Goal: Task Accomplishment & Management: Manage account settings

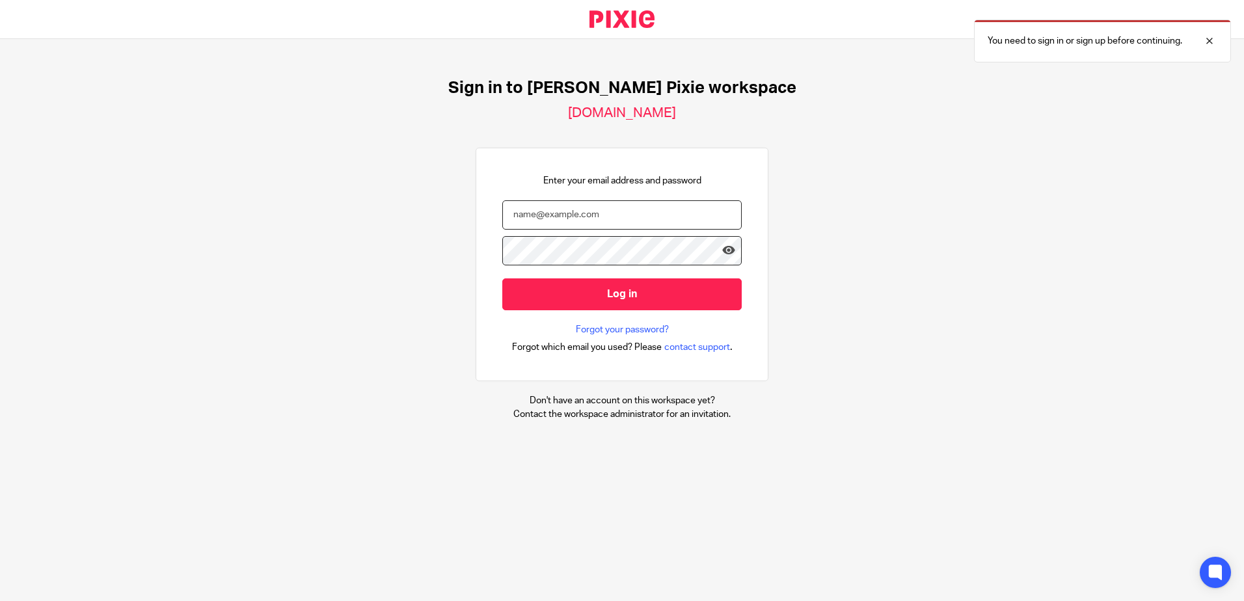
click at [560, 219] on input "email" at bounding box center [621, 214] width 239 height 29
click at [617, 221] on input "email" at bounding box center [621, 214] width 239 height 29
type input "m"
type input "[EMAIL_ADDRESS][DOMAIN_NAME]"
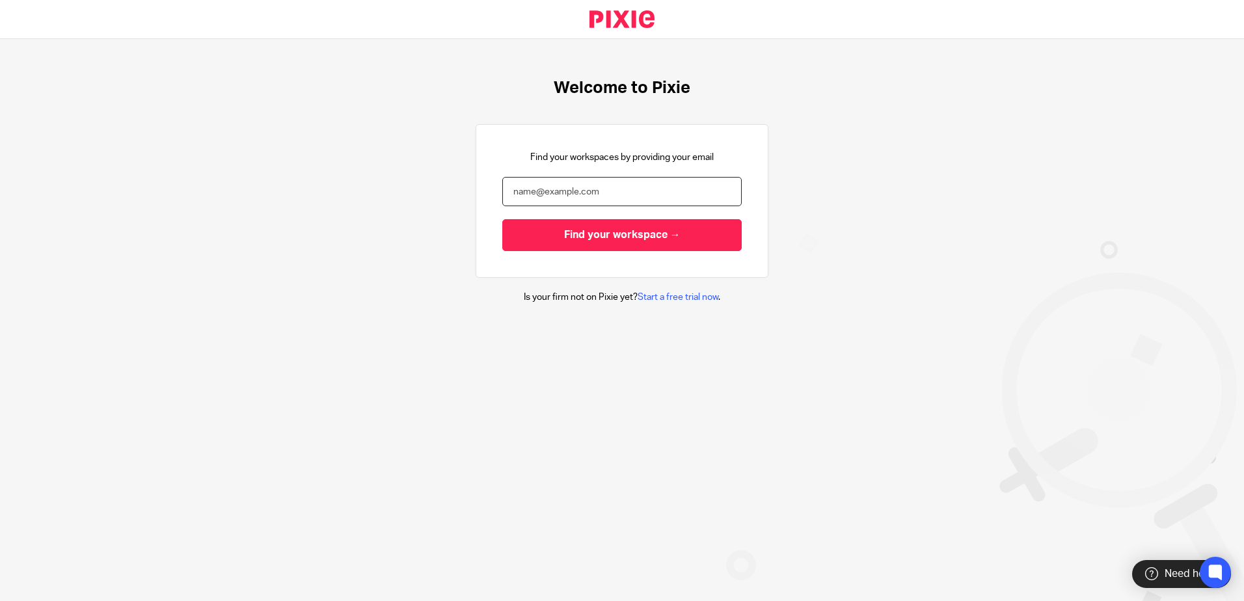
click at [597, 191] on input "email" at bounding box center [621, 191] width 239 height 29
type input "[EMAIL_ADDRESS][DOMAIN_NAME]"
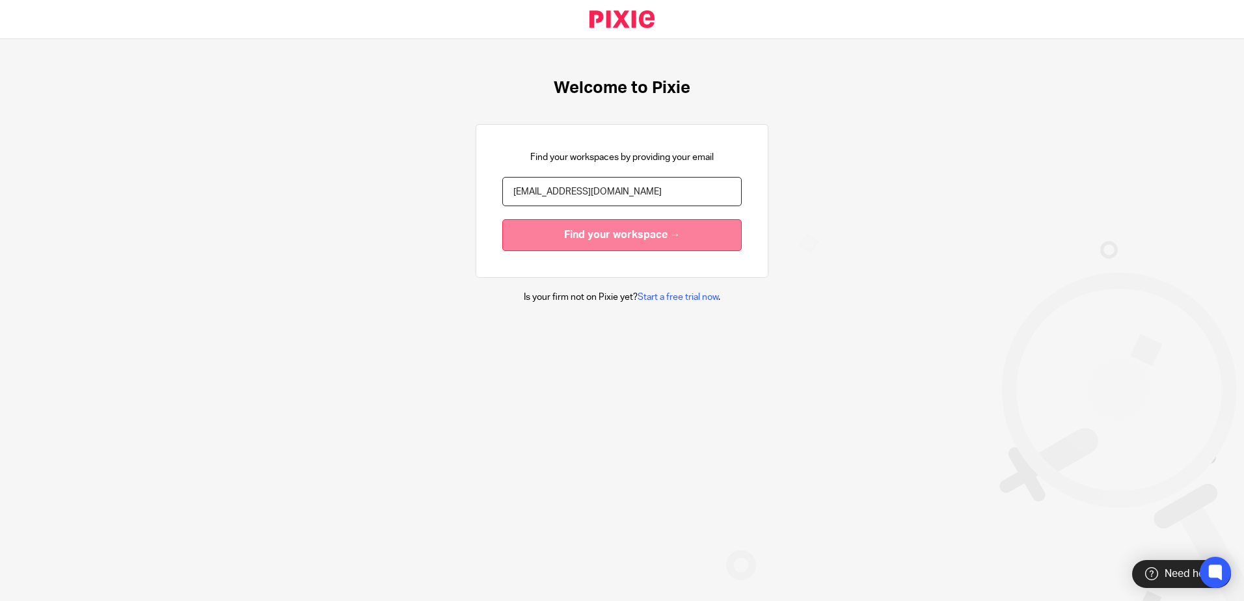
click at [608, 235] on input "Find your workspace →" at bounding box center [621, 235] width 239 height 32
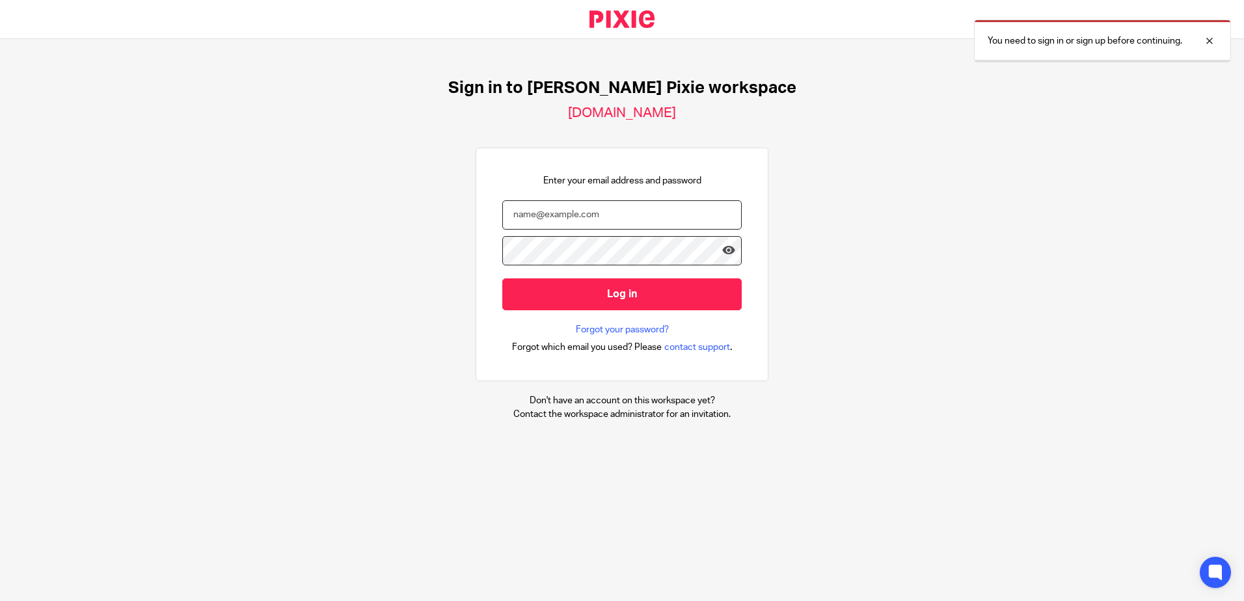
click at [626, 216] on input "email" at bounding box center [621, 214] width 239 height 29
click at [582, 212] on input "email" at bounding box center [621, 214] width 239 height 29
type input "[EMAIL_ADDRESS][DOMAIN_NAME]"
click at [502, 278] on input "Log in" at bounding box center [621, 294] width 239 height 32
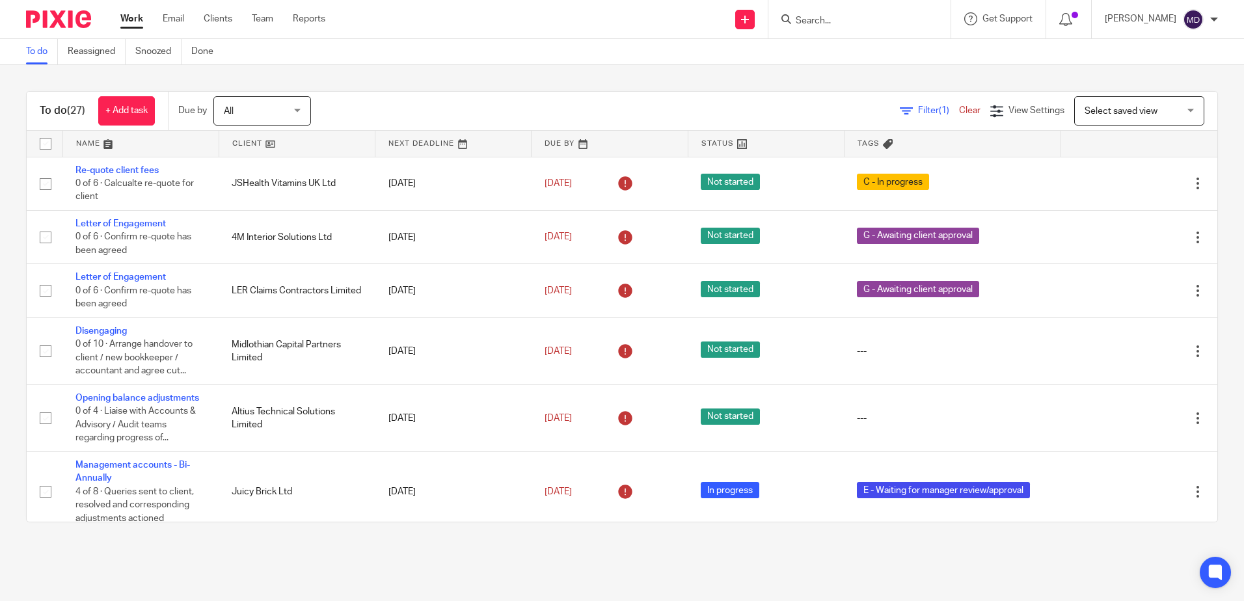
click at [88, 146] on link at bounding box center [140, 144] width 155 height 26
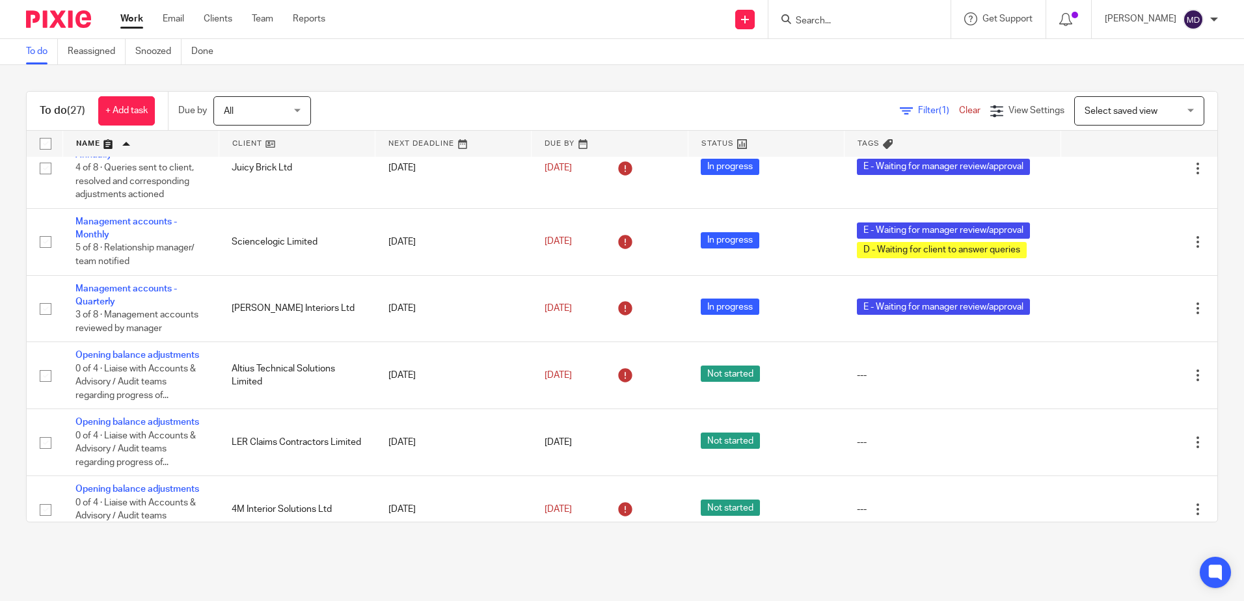
scroll to position [976, 0]
